Goal: Book appointment/travel/reservation

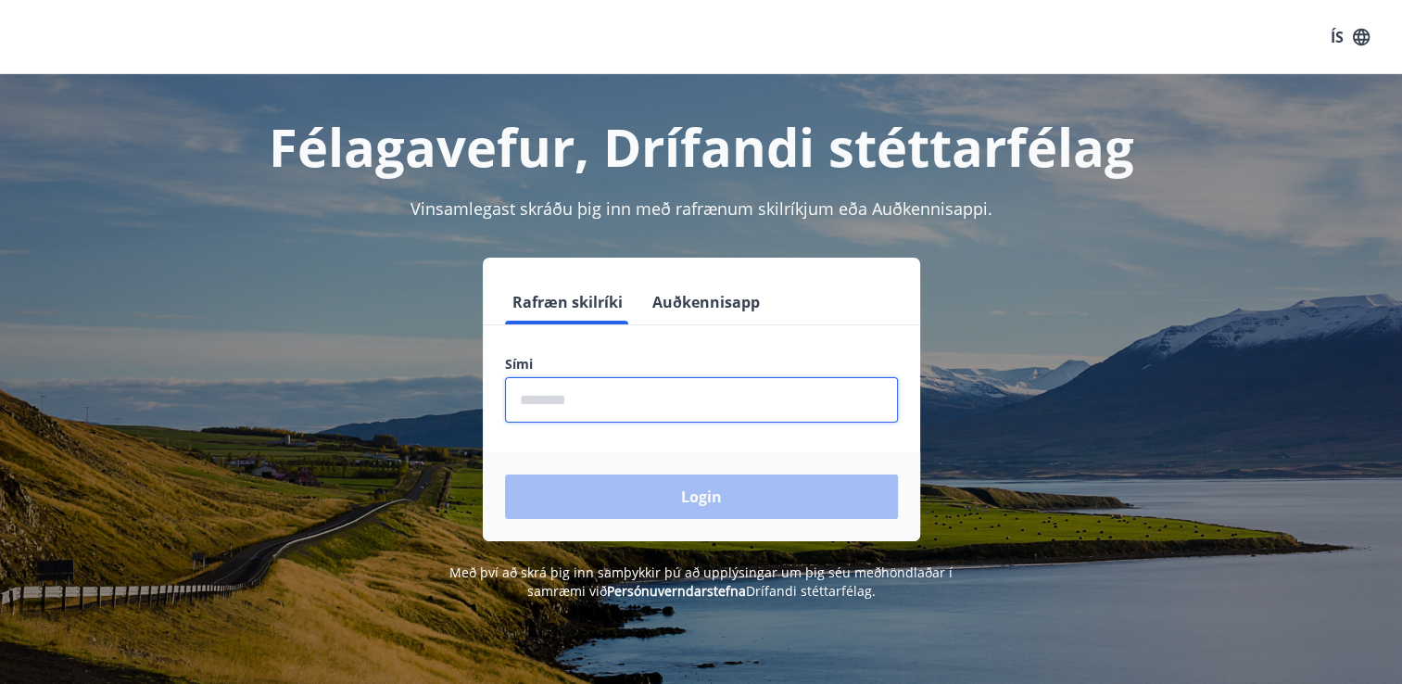
click at [547, 402] on input "phone" at bounding box center [701, 399] width 393 height 45
type input "********"
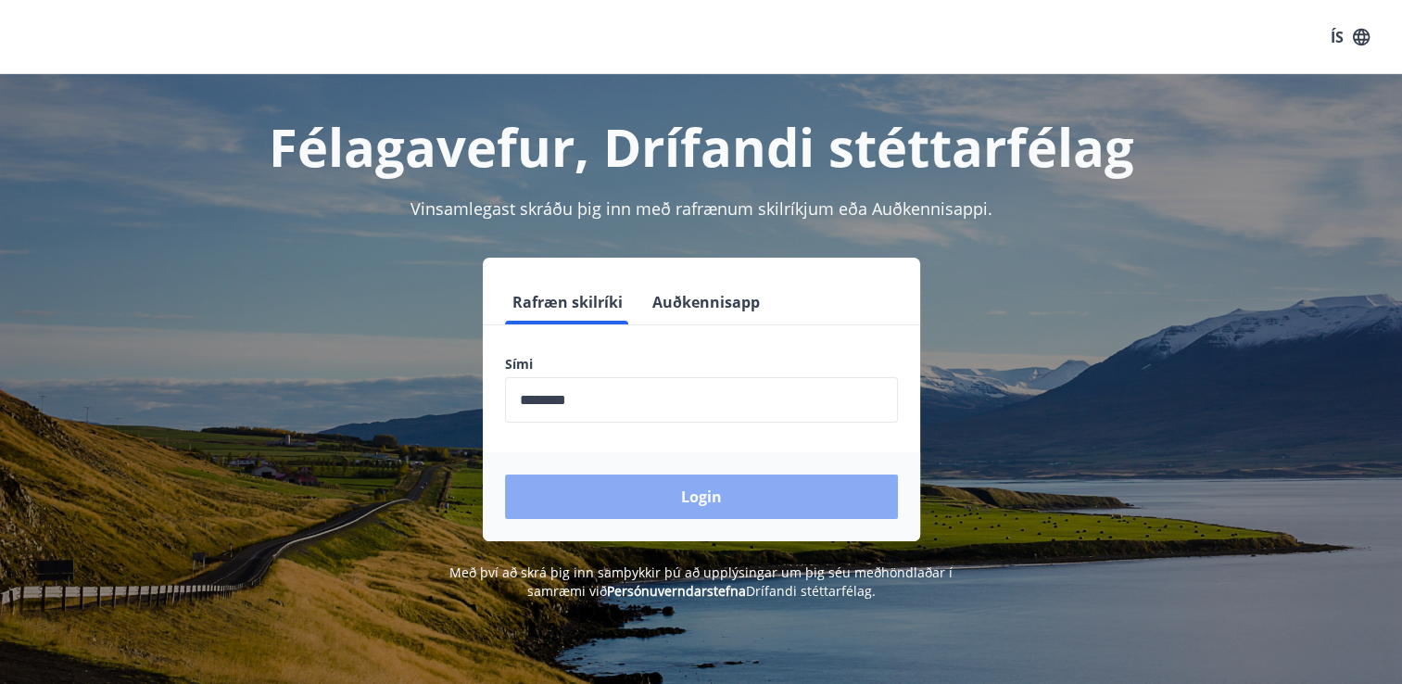
click at [621, 506] on button "Login" at bounding box center [701, 496] width 393 height 44
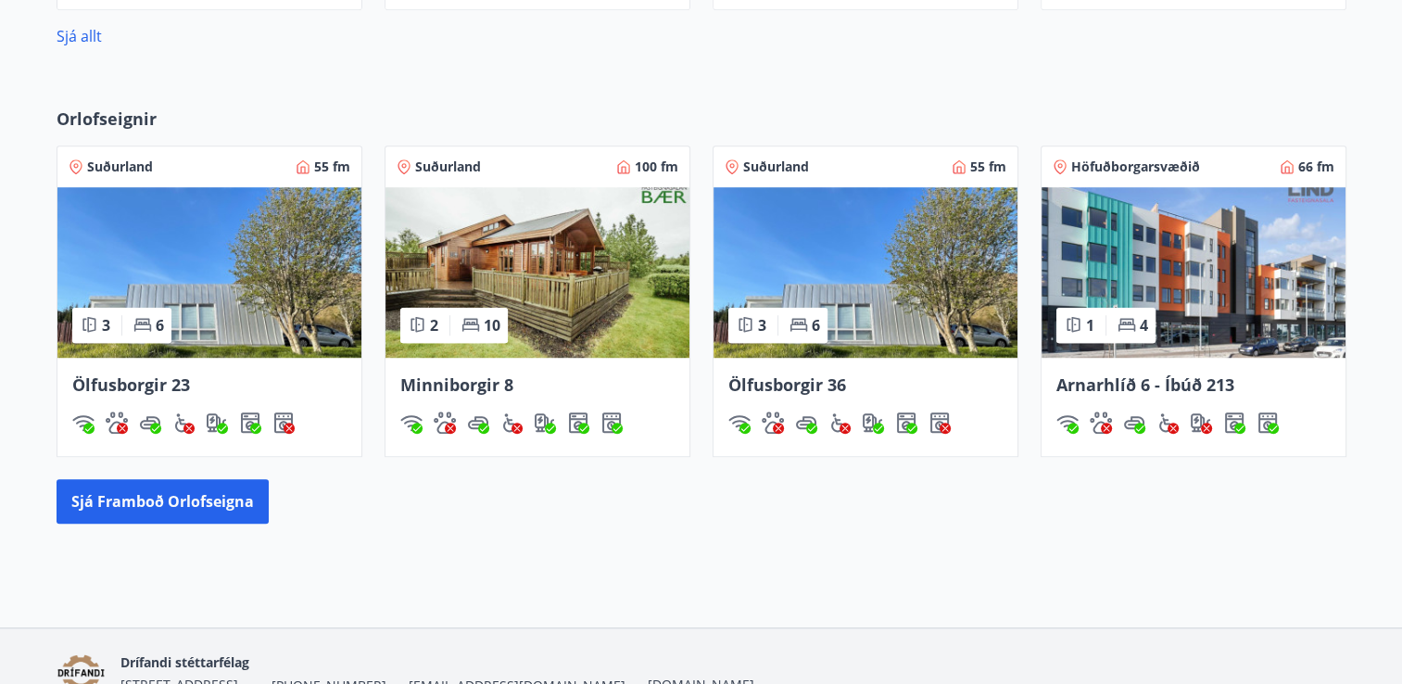
scroll to position [1271, 0]
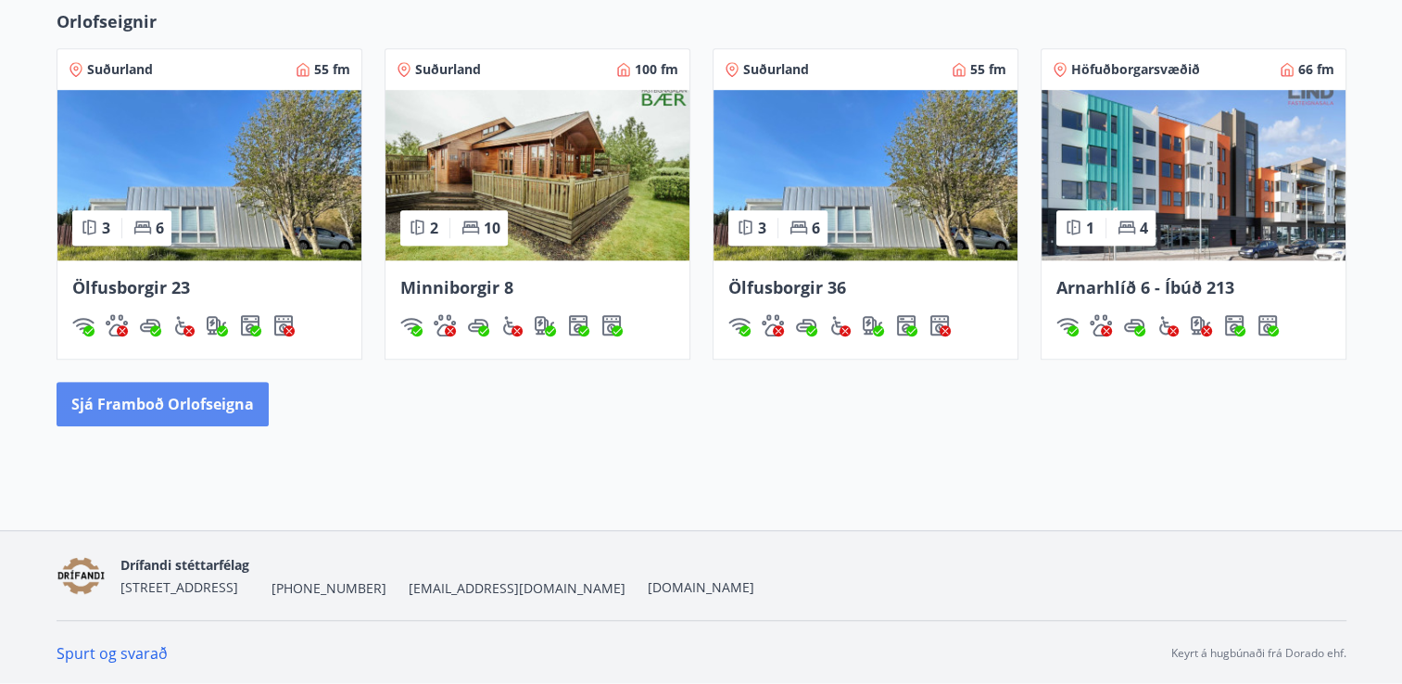
click at [235, 402] on button "Sjá framboð orlofseigna" at bounding box center [163, 404] width 212 height 44
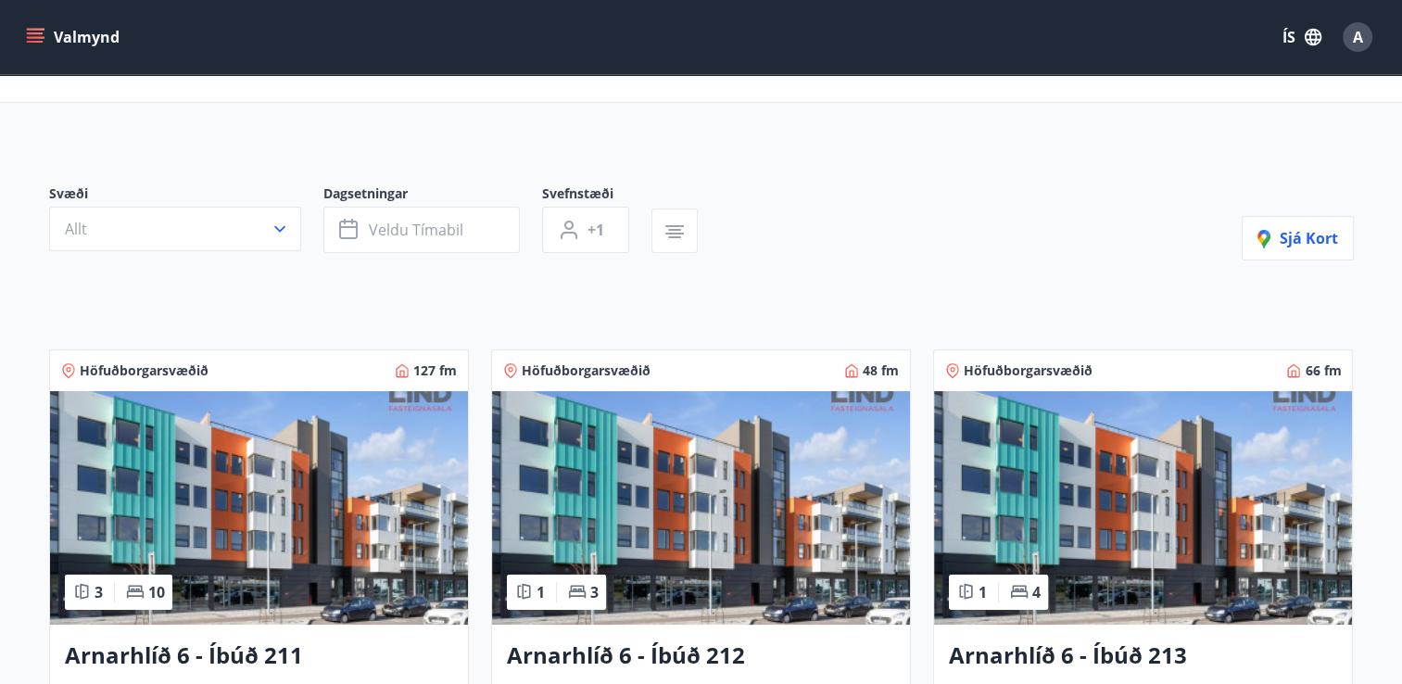
scroll to position [111, 0]
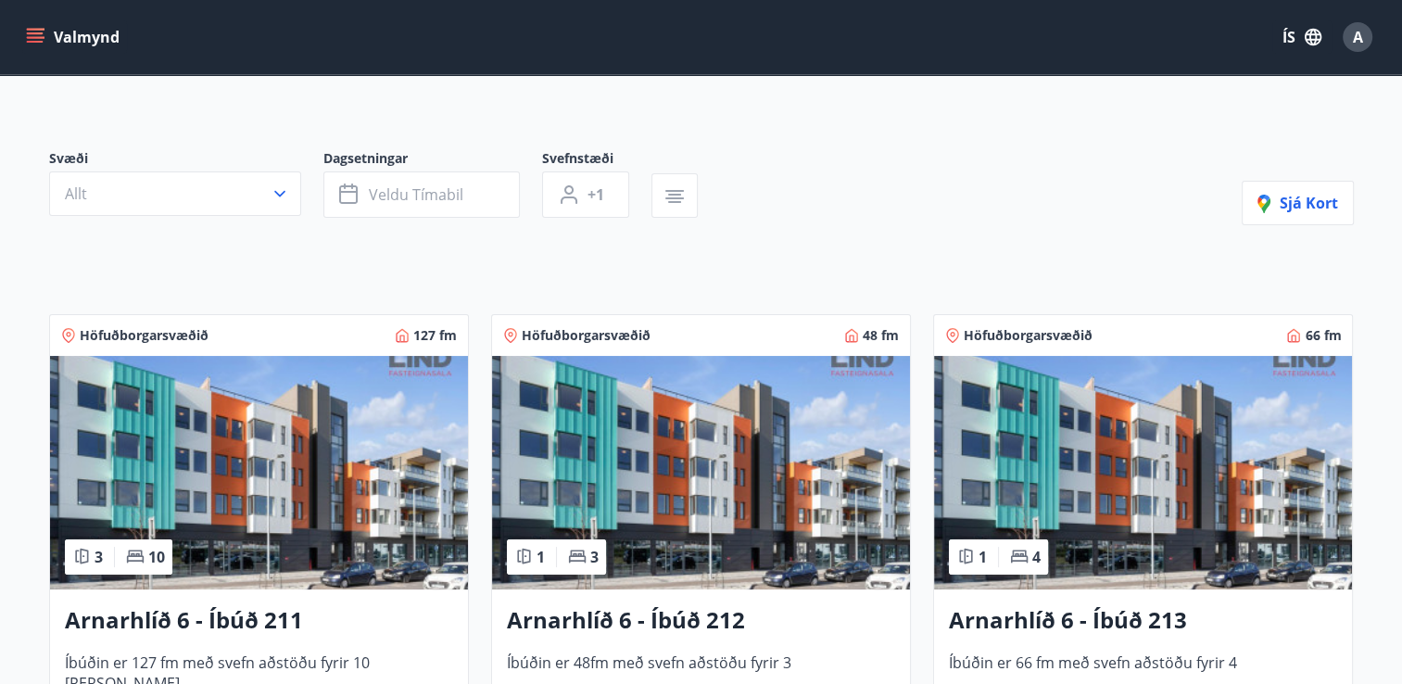
click at [277, 461] on img at bounding box center [259, 472] width 418 height 233
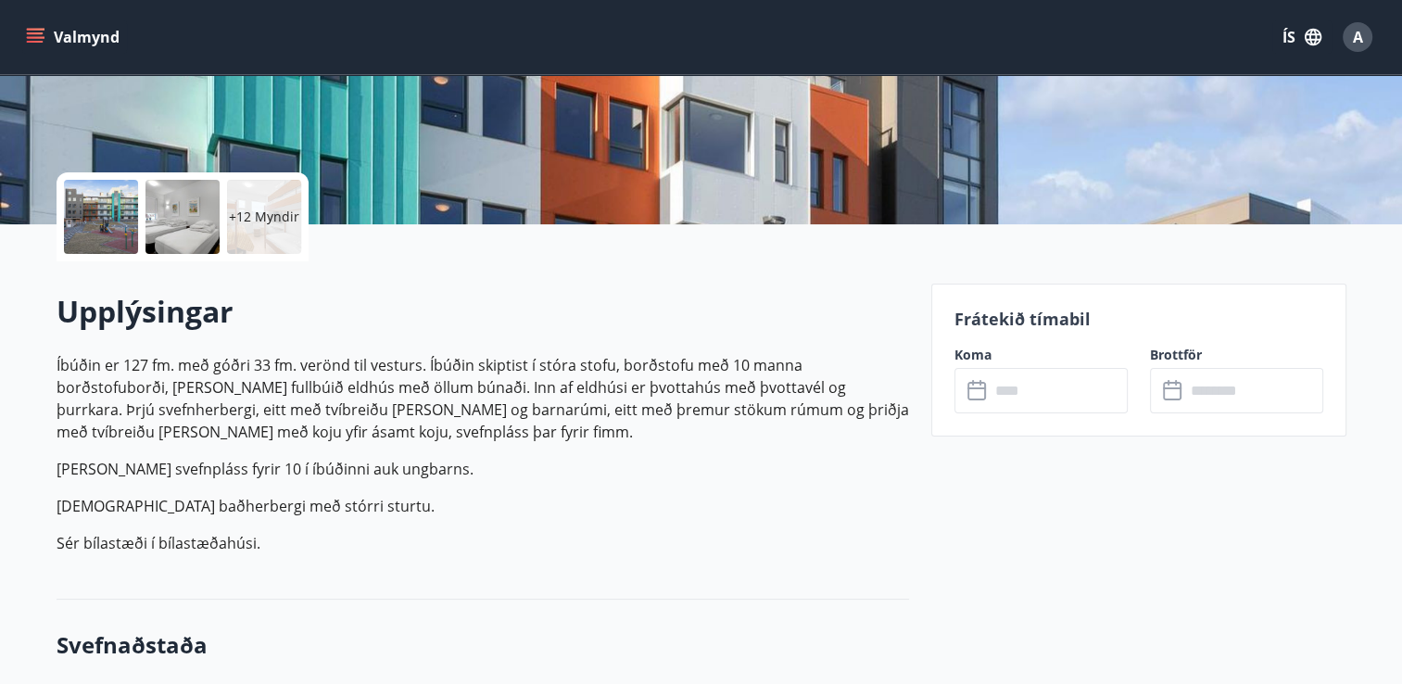
scroll to position [334, 0]
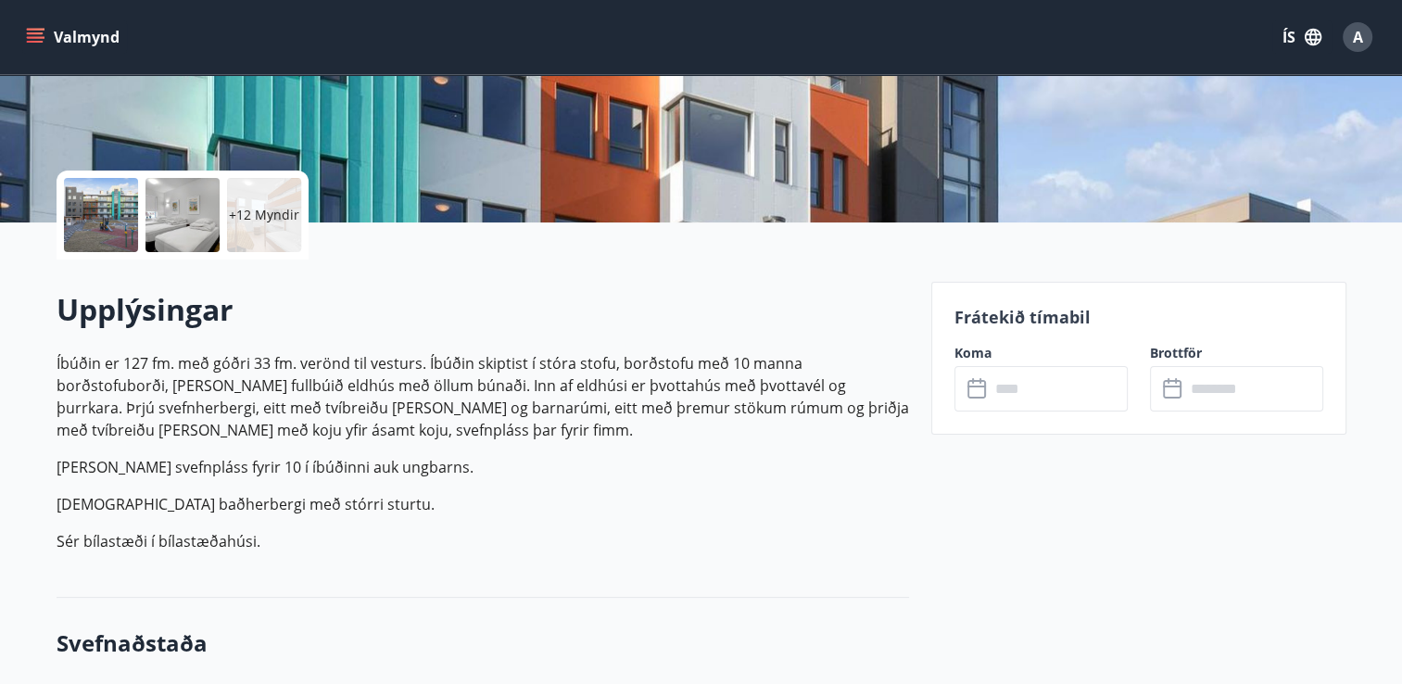
click at [1003, 387] on input "text" at bounding box center [1059, 388] width 138 height 45
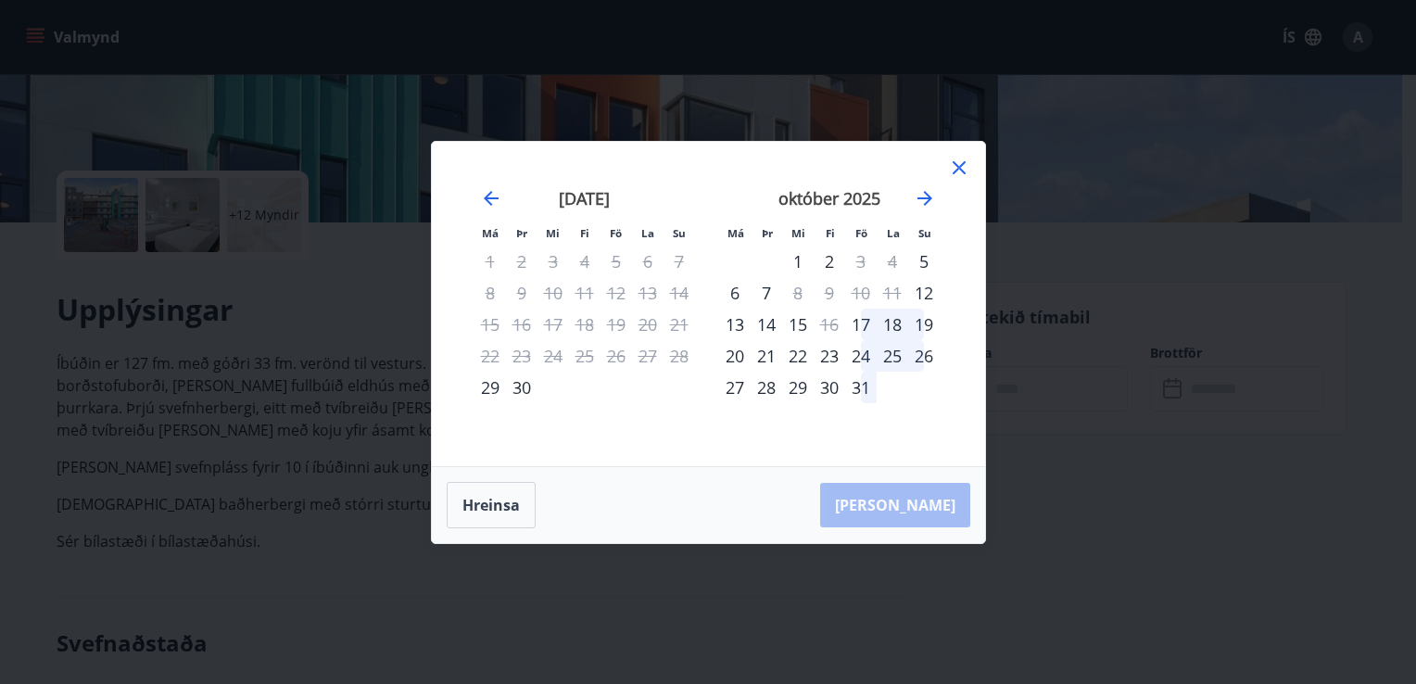
click at [962, 167] on icon at bounding box center [959, 168] width 22 height 22
